Goal: Complete application form: Complete application form

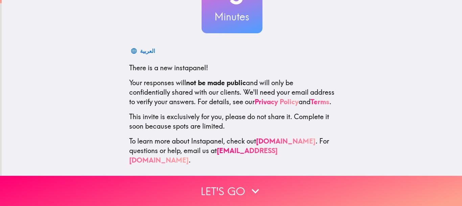
scroll to position [76, 0]
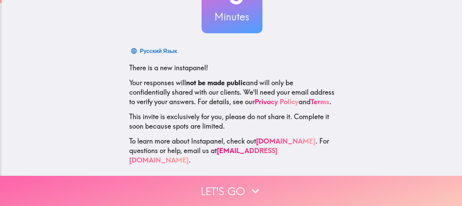
click at [239, 187] on button "Let's go" at bounding box center [231, 190] width 462 height 30
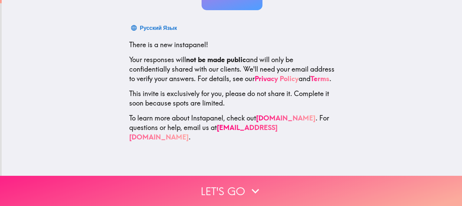
scroll to position [4, 0]
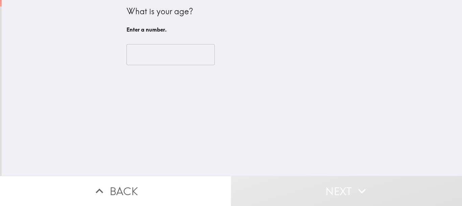
click at [171, 53] on input "number" at bounding box center [171, 54] width 88 height 21
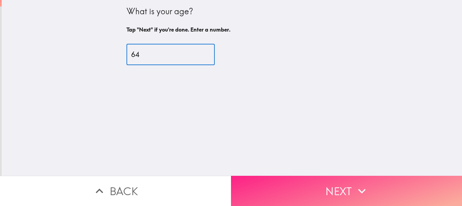
type input "64"
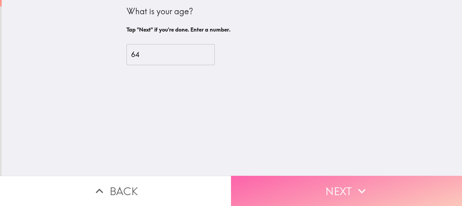
click at [326, 186] on button "Next" at bounding box center [346, 190] width 231 height 30
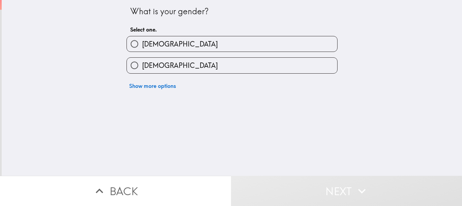
click at [242, 66] on label "[DEMOGRAPHIC_DATA]" at bounding box center [232, 65] width 211 height 15
click at [142, 66] on input "[DEMOGRAPHIC_DATA]" at bounding box center [134, 65] width 15 height 15
radio input "true"
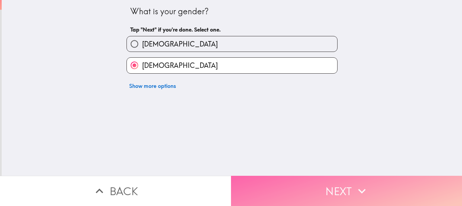
click at [309, 194] on button "Next" at bounding box center [346, 190] width 231 height 30
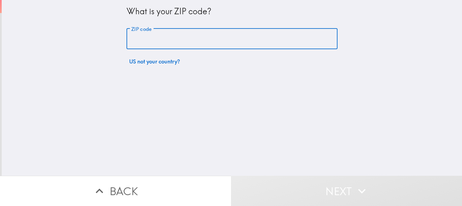
click at [250, 42] on input "ZIP code" at bounding box center [232, 38] width 211 height 21
type input "45237"
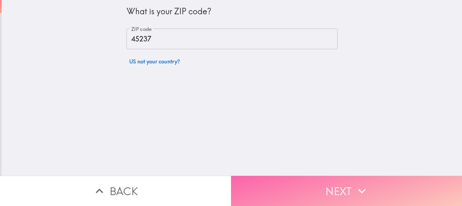
click at [290, 180] on button "Next" at bounding box center [346, 190] width 231 height 30
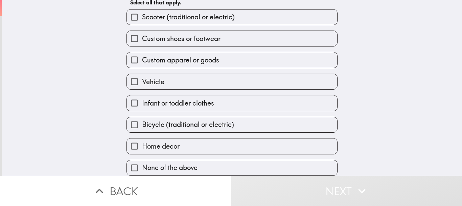
scroll to position [43, 0]
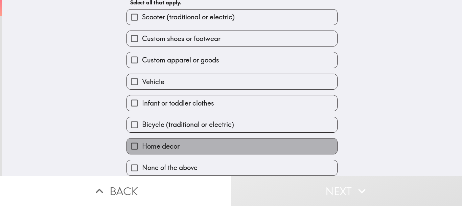
click at [194, 140] on label "Home decor" at bounding box center [232, 145] width 211 height 15
click at [142, 140] on input "Home decor" at bounding box center [134, 145] width 15 height 15
checkbox input "true"
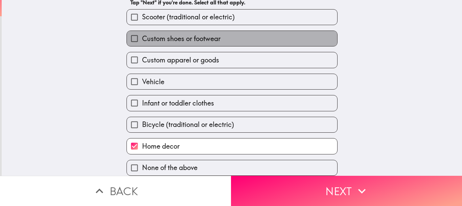
click at [190, 36] on span "Custom shoes or footwear" at bounding box center [181, 38] width 79 height 9
click at [142, 36] on input "Custom shoes or footwear" at bounding box center [134, 38] width 15 height 15
checkbox input "true"
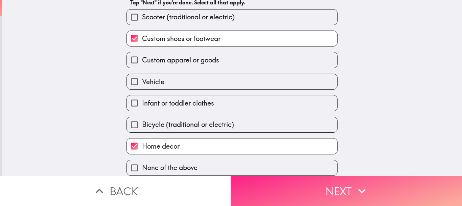
click at [371, 180] on button "Next" at bounding box center [346, 190] width 231 height 30
